Goal: Task Accomplishment & Management: Use online tool/utility

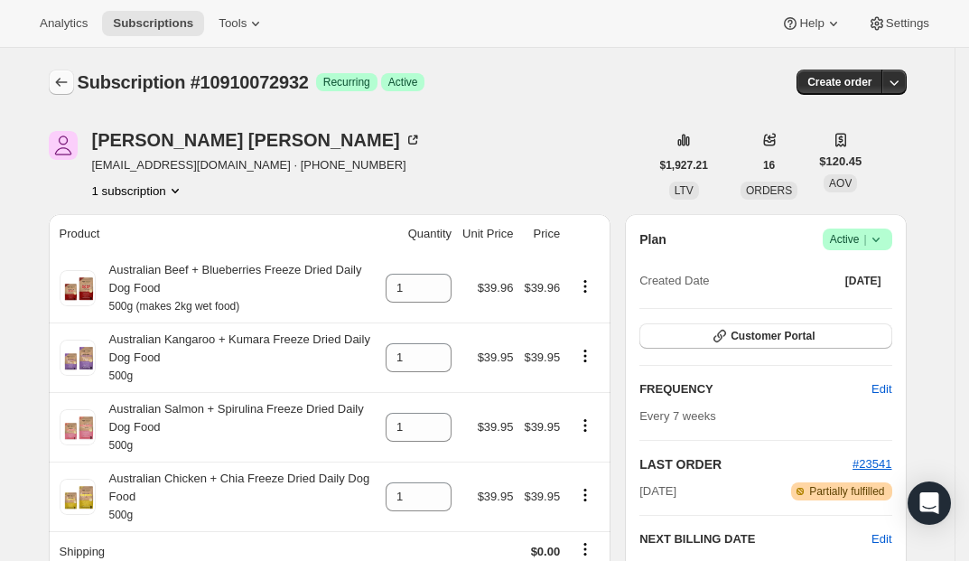
click at [69, 87] on icon "Subscriptions" at bounding box center [61, 82] width 18 height 18
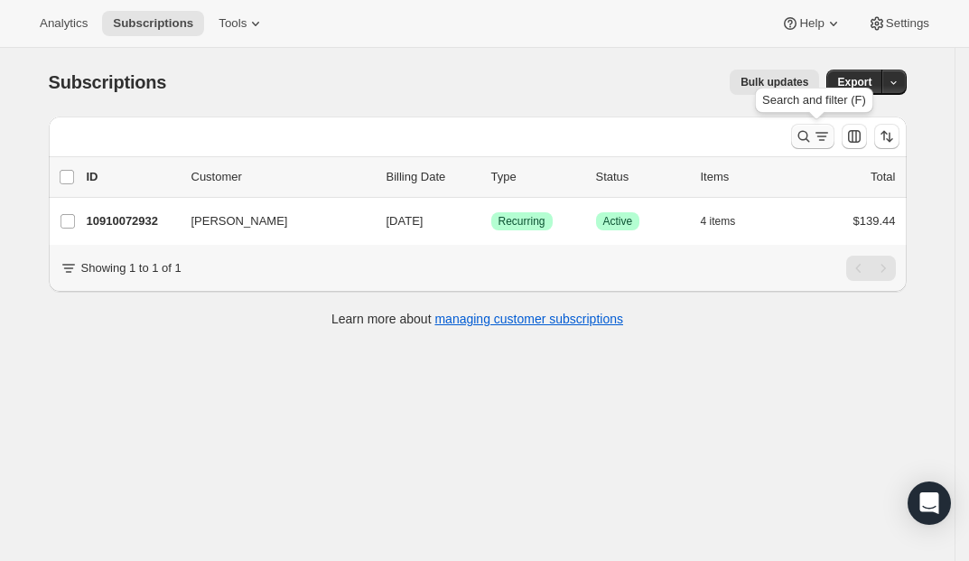
click at [804, 134] on icon "Search and filter results" at bounding box center [803, 136] width 18 height 18
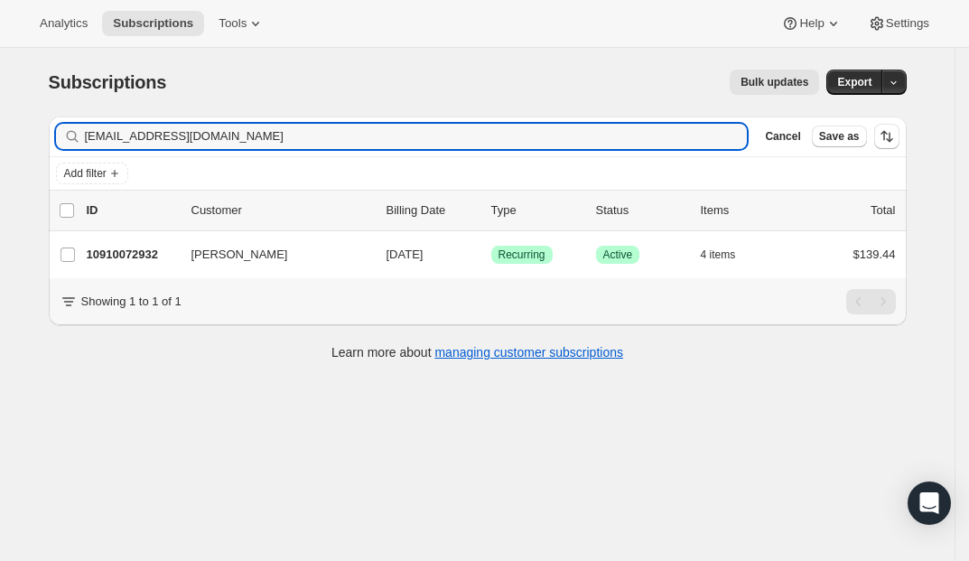
click at [736, 138] on div "[EMAIL_ADDRESS][DOMAIN_NAME] Clear" at bounding box center [401, 136] width 691 height 25
click at [727, 137] on div "[EMAIL_ADDRESS][DOMAIN_NAME] Clear" at bounding box center [401, 136] width 691 height 25
click at [733, 134] on div "[EMAIL_ADDRESS][DOMAIN_NAME] Clear" at bounding box center [401, 136] width 691 height 25
